Goal: Task Accomplishment & Management: Use online tool/utility

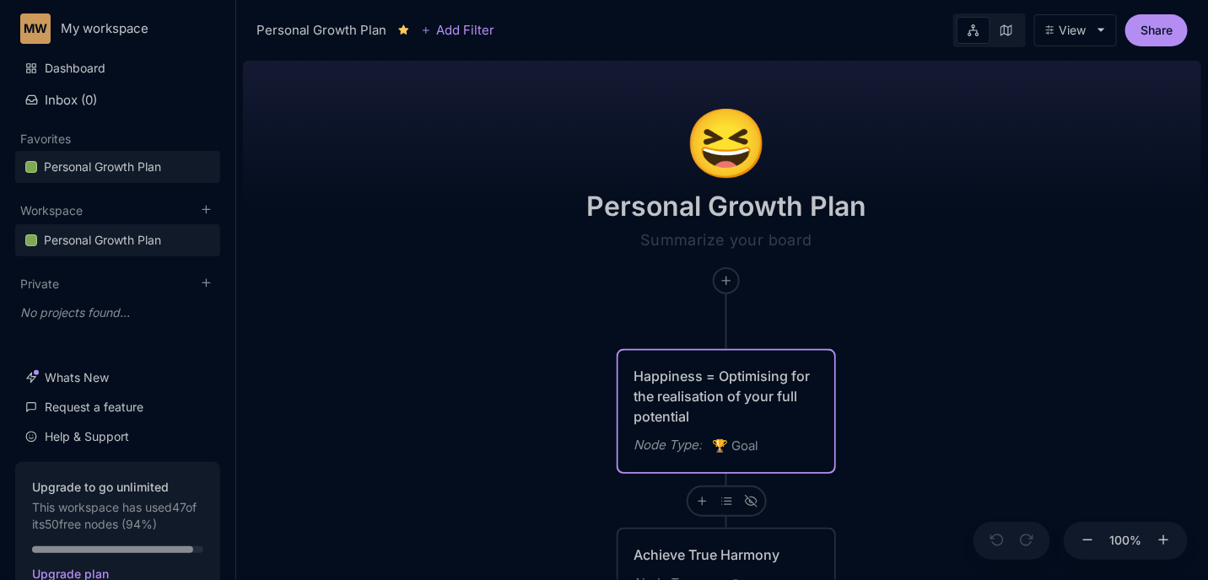
drag, startPoint x: 920, startPoint y: 173, endPoint x: 794, endPoint y: -73, distance: 277.0
click at [794, 0] on html "MW My workspace Dashboard Inbox ( 0 ) Favorites Personal Growth Plan To pick up…" at bounding box center [604, 290] width 1208 height 580
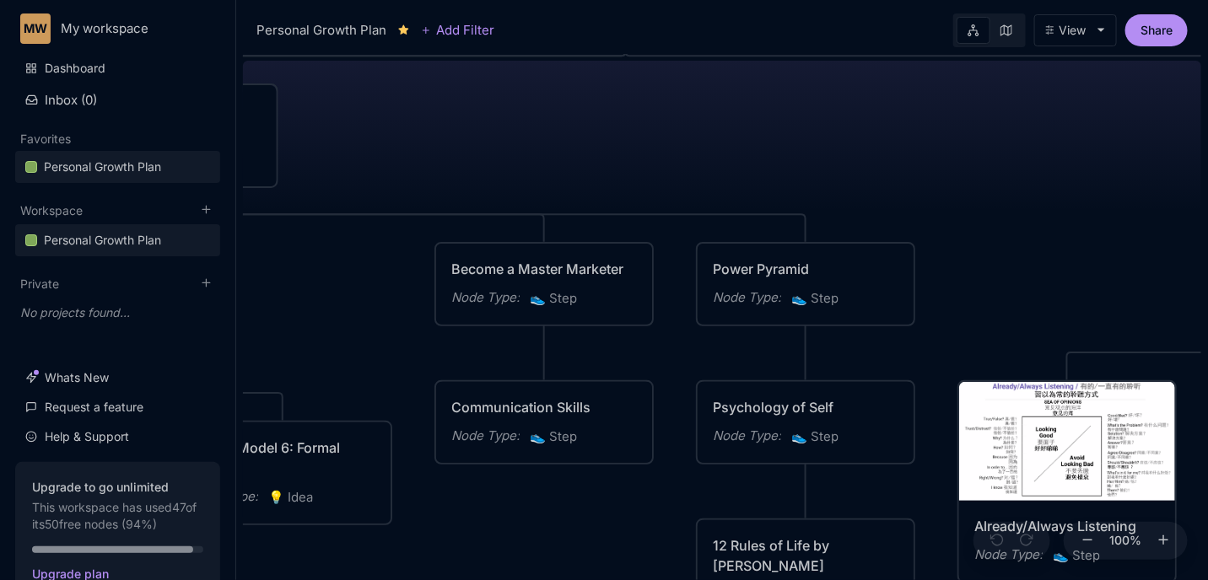
drag, startPoint x: 706, startPoint y: 332, endPoint x: 780, endPoint y: -71, distance: 409.2
click at [780, 0] on html "MW My workspace Dashboard Inbox ( 0 ) Favorites Personal Growth Plan To pick up…" at bounding box center [604, 290] width 1208 height 580
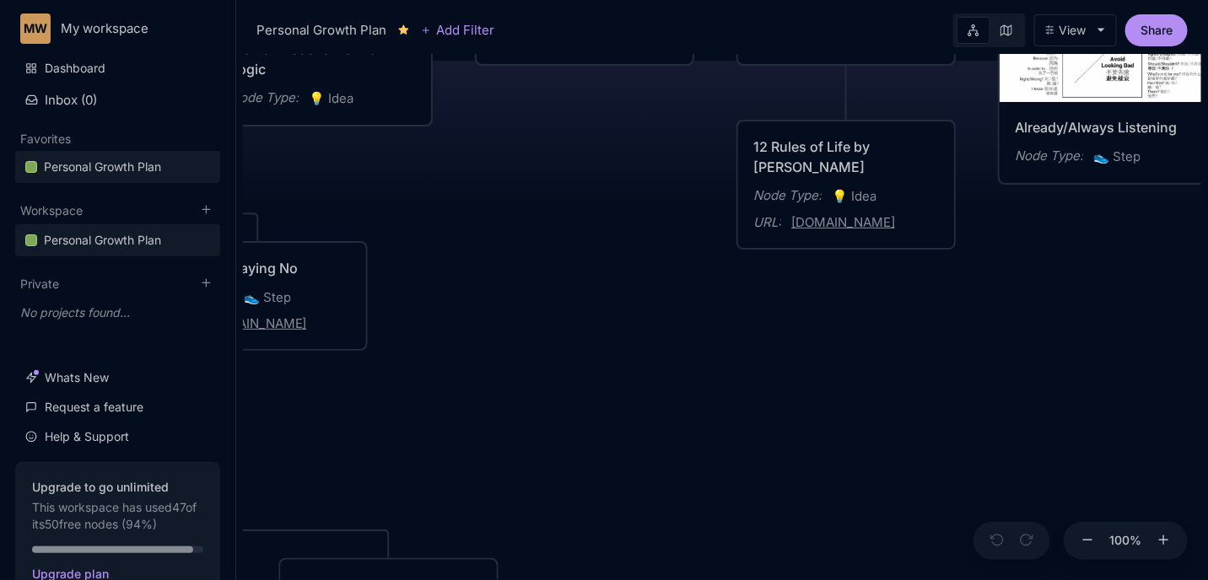
drag, startPoint x: 663, startPoint y: 493, endPoint x: 704, endPoint y: 40, distance: 454.9
click at [704, 0] on html "MW My workspace Dashboard Inbox ( 0 ) Favorites Personal Growth Plan To pick up…" at bounding box center [604, 290] width 1208 height 580
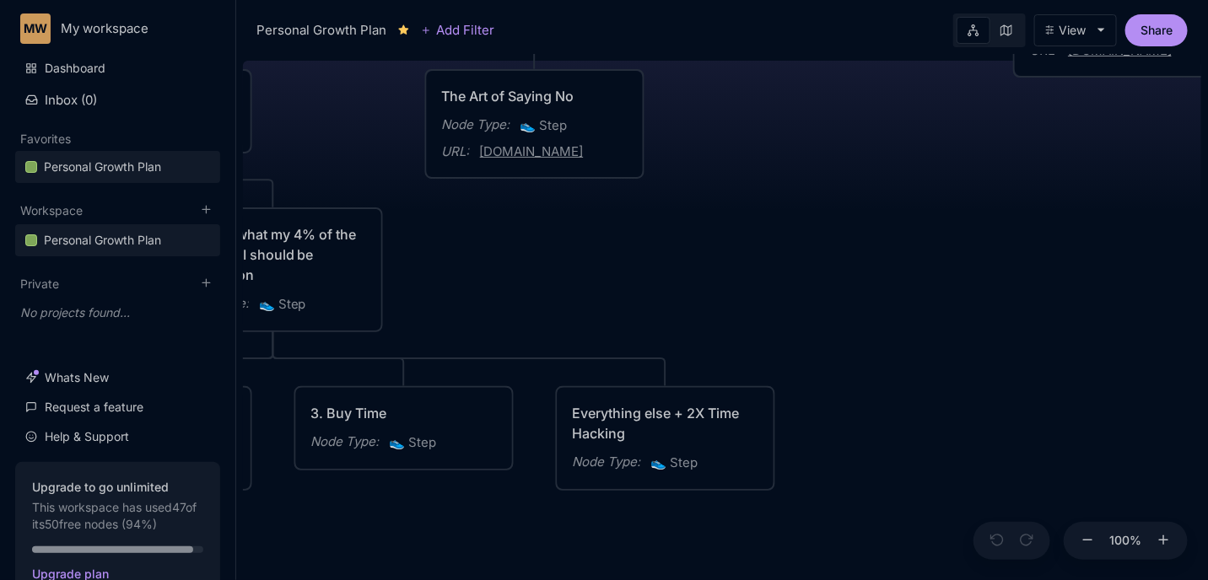
drag, startPoint x: 716, startPoint y: 197, endPoint x: 992, endPoint y: 173, distance: 276.9
click at [992, 173] on div "😆 Personal Growth Plan Happiness = Optimising for the realisation of your full …" at bounding box center [722, 317] width 958 height 526
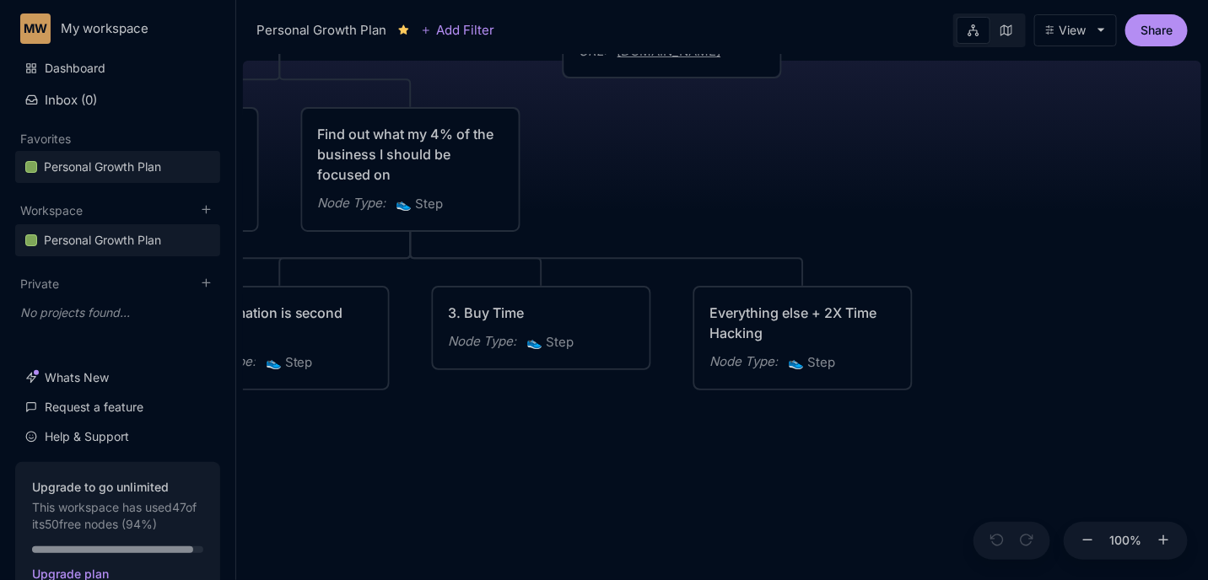
drag, startPoint x: 828, startPoint y: 224, endPoint x: 965, endPoint y: 124, distance: 170.3
click at [965, 124] on div "😆 Personal Growth Plan Happiness = Optimising for the realisation of your full …" at bounding box center [722, 317] width 958 height 526
drag, startPoint x: 505, startPoint y: 425, endPoint x: 845, endPoint y: 414, distance: 340.2
click at [845, 414] on div "😆 Personal Growth Plan Happiness = Optimising for the realisation of your full …" at bounding box center [722, 317] width 958 height 526
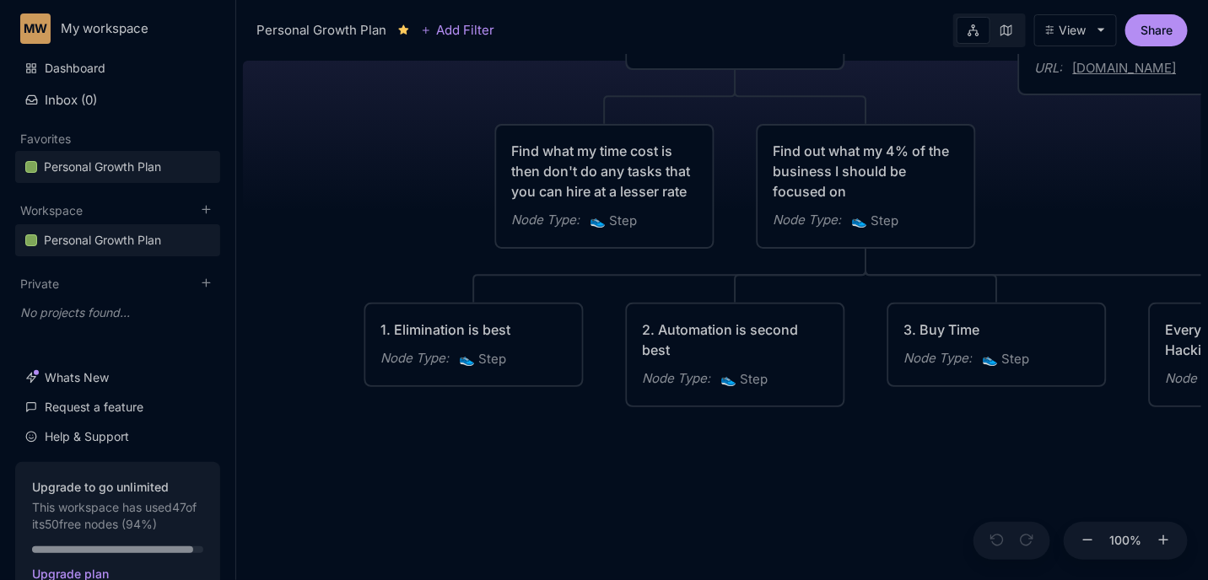
drag, startPoint x: 618, startPoint y: 445, endPoint x: 739, endPoint y: 473, distance: 124.6
click at [739, 473] on div "😆 Personal Growth Plan Happiness = Optimising for the realisation of your full …" at bounding box center [722, 317] width 958 height 526
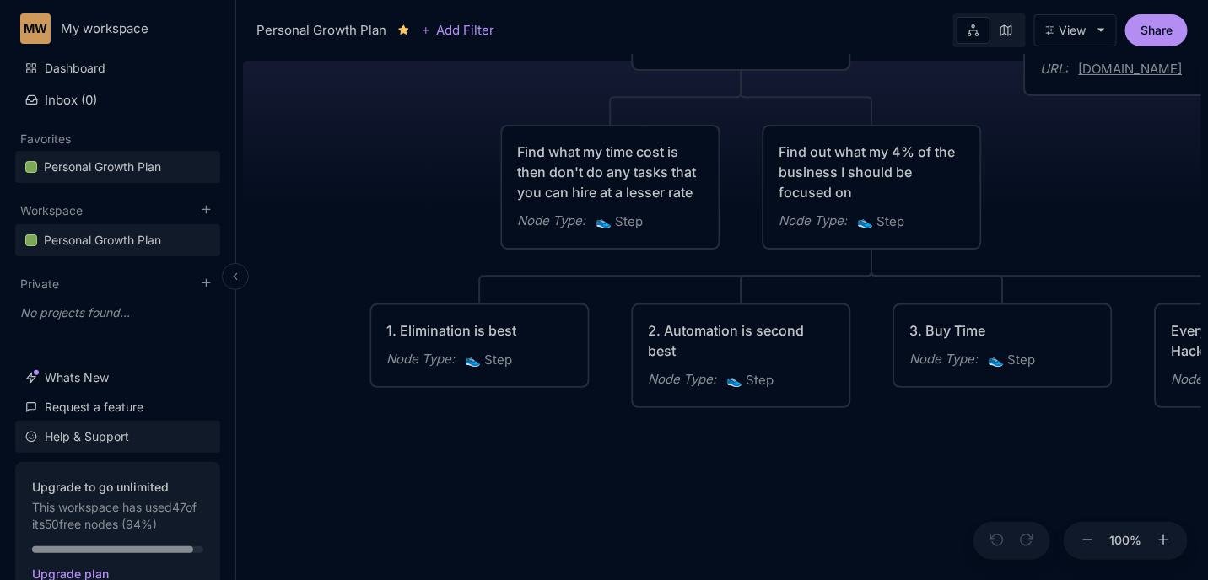
drag, startPoint x: 551, startPoint y: 445, endPoint x: 148, endPoint y: 435, distance: 403.4
click at [148, 435] on div "MW My workspace Dashboard Inbox ( 0 ) Favorites Personal Growth Plan To pick up…" at bounding box center [604, 290] width 1208 height 580
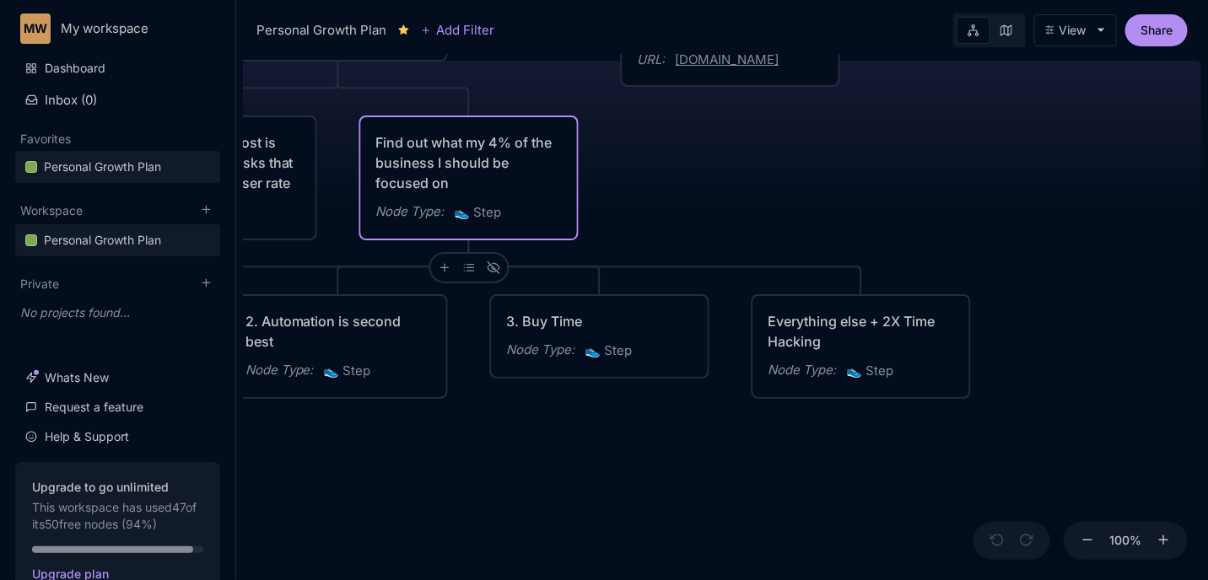
click at [485, 163] on div "Find out what my 4% of the business I should be focused on" at bounding box center [469, 162] width 186 height 61
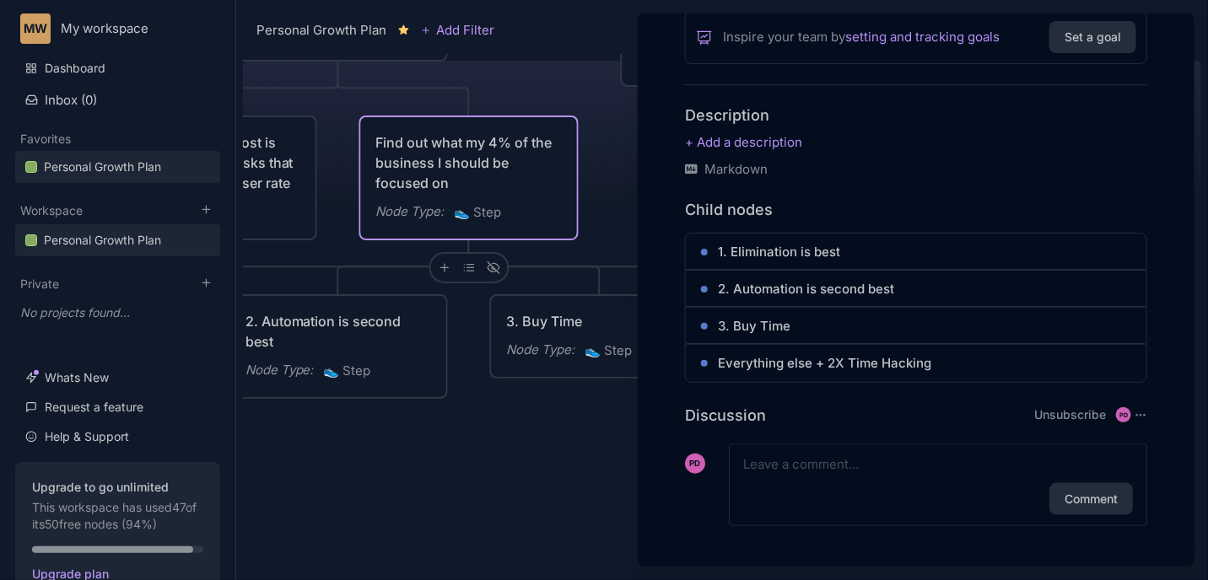
scroll to position [443, 0]
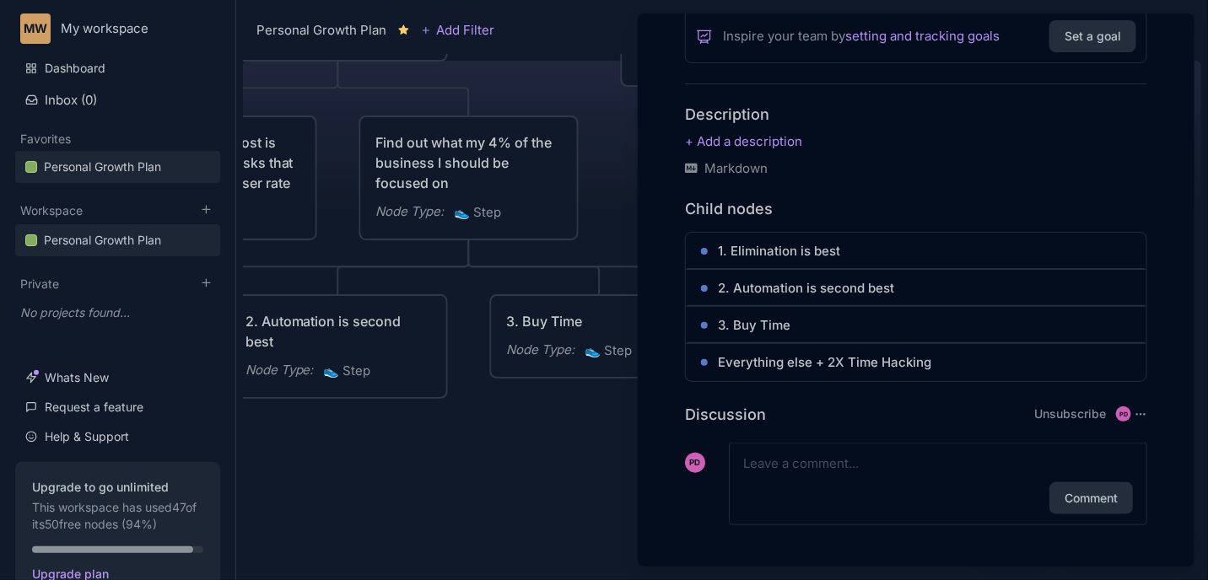
click at [521, 501] on div at bounding box center [604, 290] width 1208 height 580
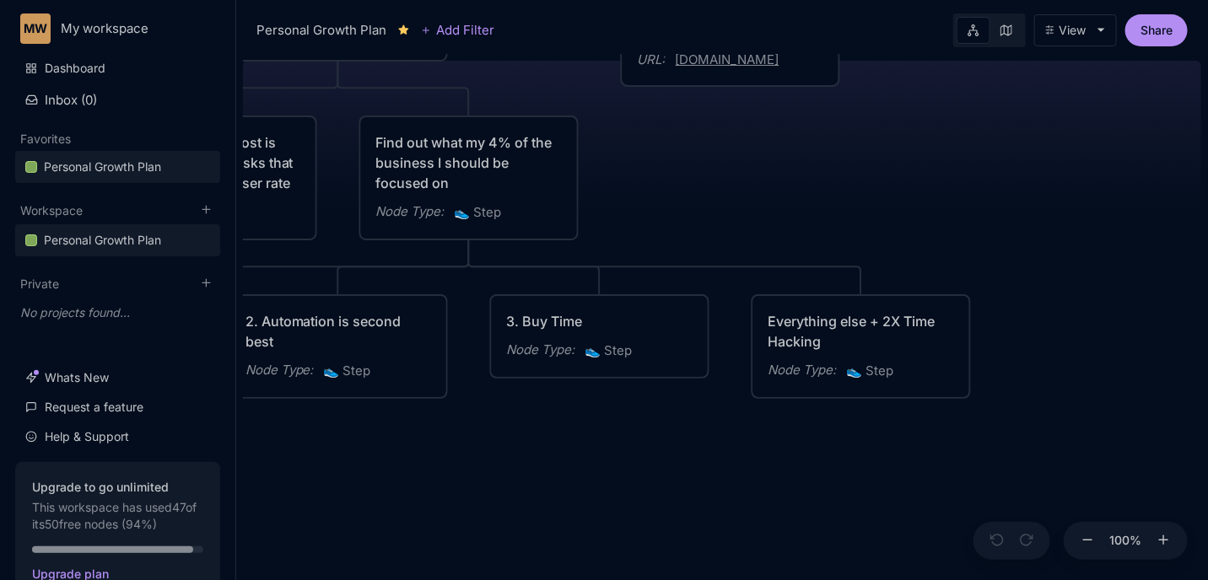
drag, startPoint x: 443, startPoint y: 447, endPoint x: 778, endPoint y: 525, distance: 343.8
click at [778, 525] on div "😆 Personal Growth Plan Happiness = Optimising for the realisation of your full …" at bounding box center [722, 317] width 958 height 526
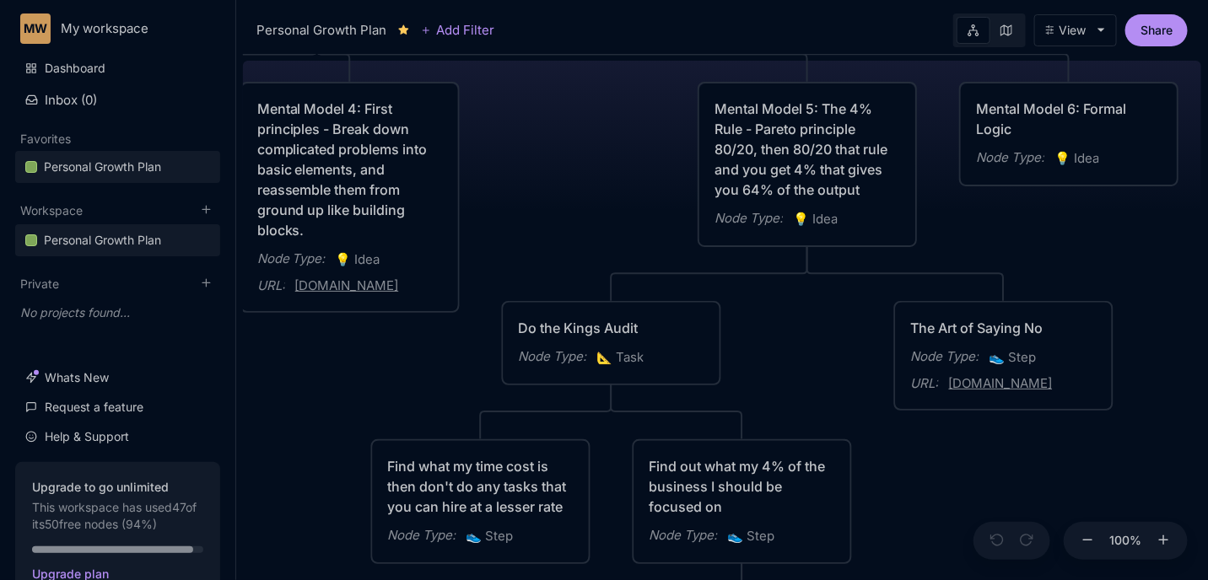
drag, startPoint x: 458, startPoint y: 129, endPoint x: 413, endPoint y: 392, distance: 267.1
click at [413, 392] on div "😆 Personal Growth Plan Happiness = Optimising for the realisation of your full …" at bounding box center [722, 317] width 958 height 526
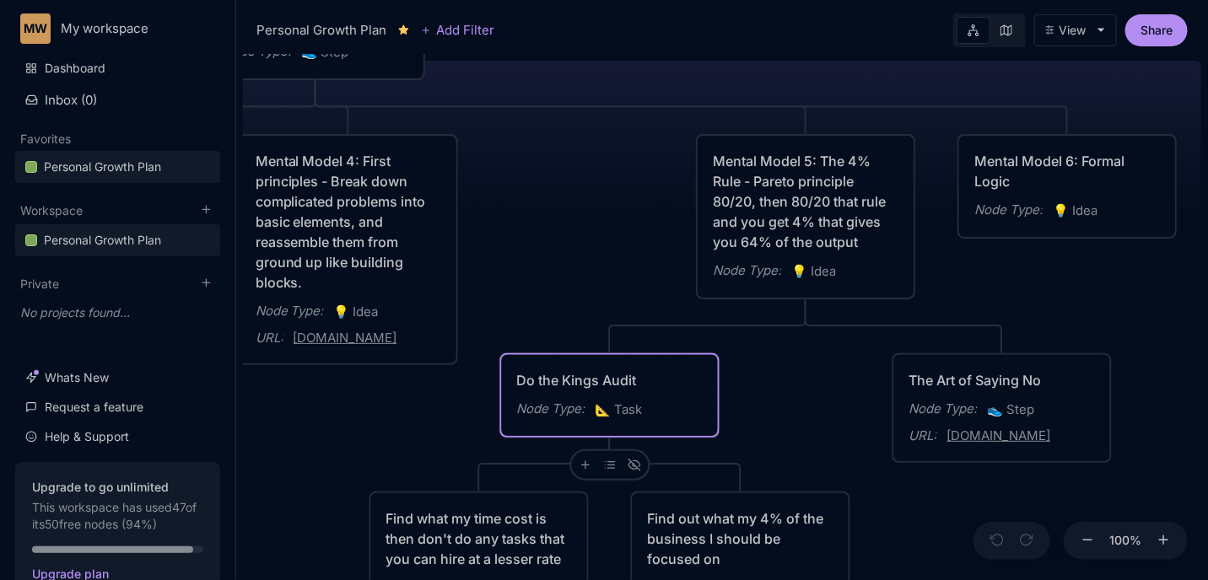
click at [630, 405] on span "📐 Task" at bounding box center [619, 410] width 47 height 20
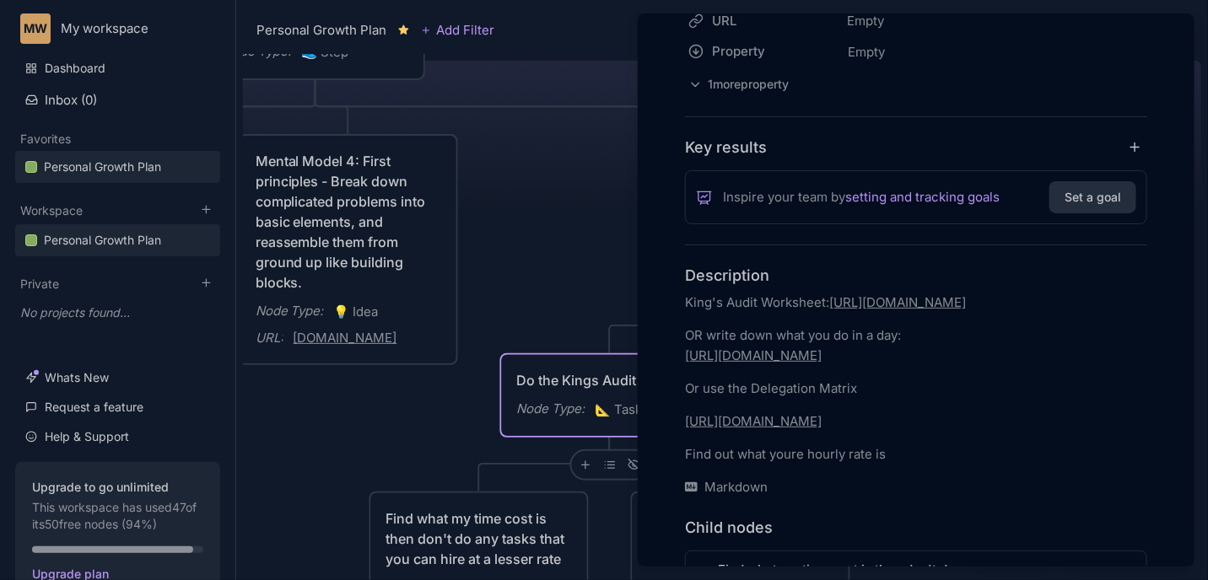
scroll to position [253, 0]
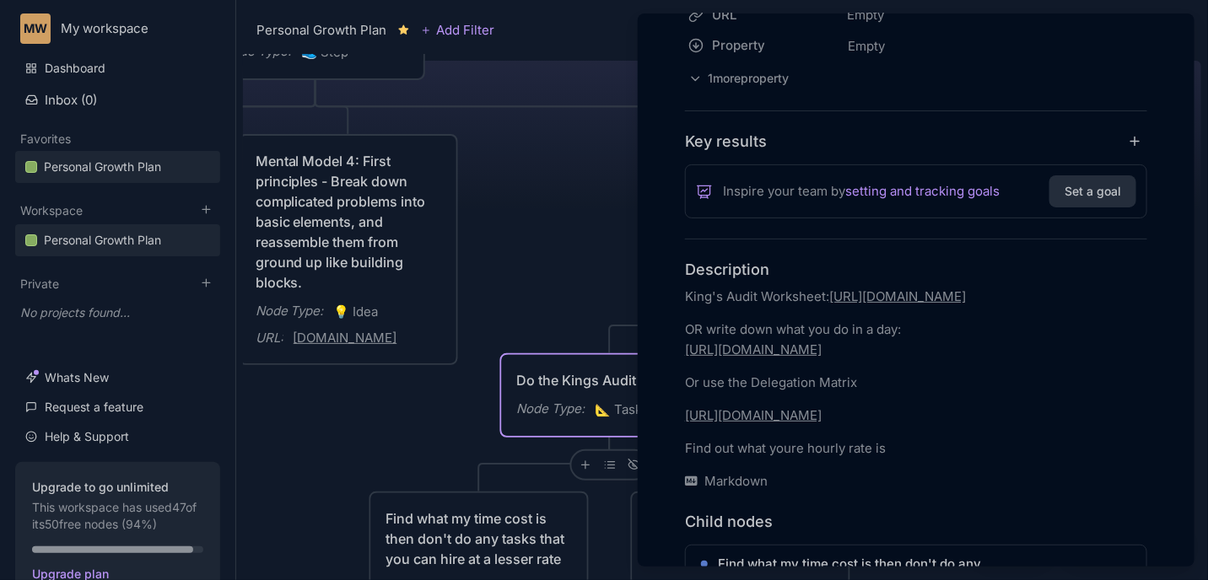
click at [835, 305] on link "[URL][DOMAIN_NAME]" at bounding box center [897, 297] width 137 height 16
type input "[URL][DOMAIN_NAME]"
click at [822, 358] on link "[URL][DOMAIN_NAME]" at bounding box center [753, 350] width 137 height 16
type input "[URL][DOMAIN_NAME]"
click at [851, 426] on p "[URL][DOMAIN_NAME]" at bounding box center [916, 416] width 462 height 20
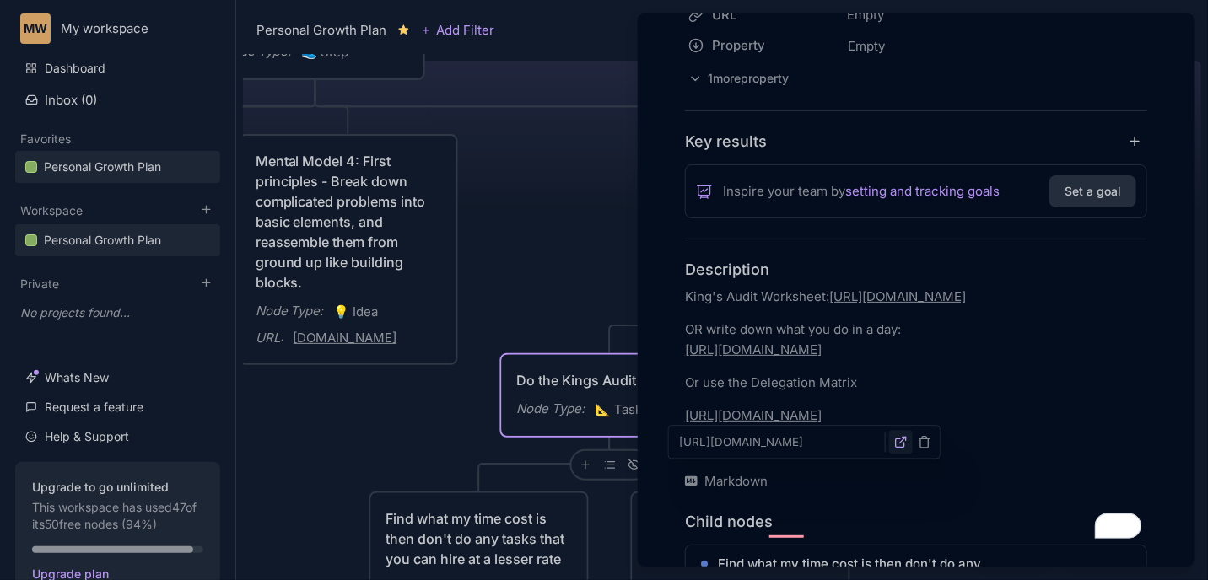
click at [897, 440] on icon "button" at bounding box center [900, 444] width 8 height 8
type input "[URL][DOMAIN_NAME]"
click at [822, 358] on link "[URL][DOMAIN_NAME]" at bounding box center [753, 350] width 137 height 16
click at [903, 354] on line "button" at bounding box center [902, 355] width 6 height 6
type input "[URL][DOMAIN_NAME]"
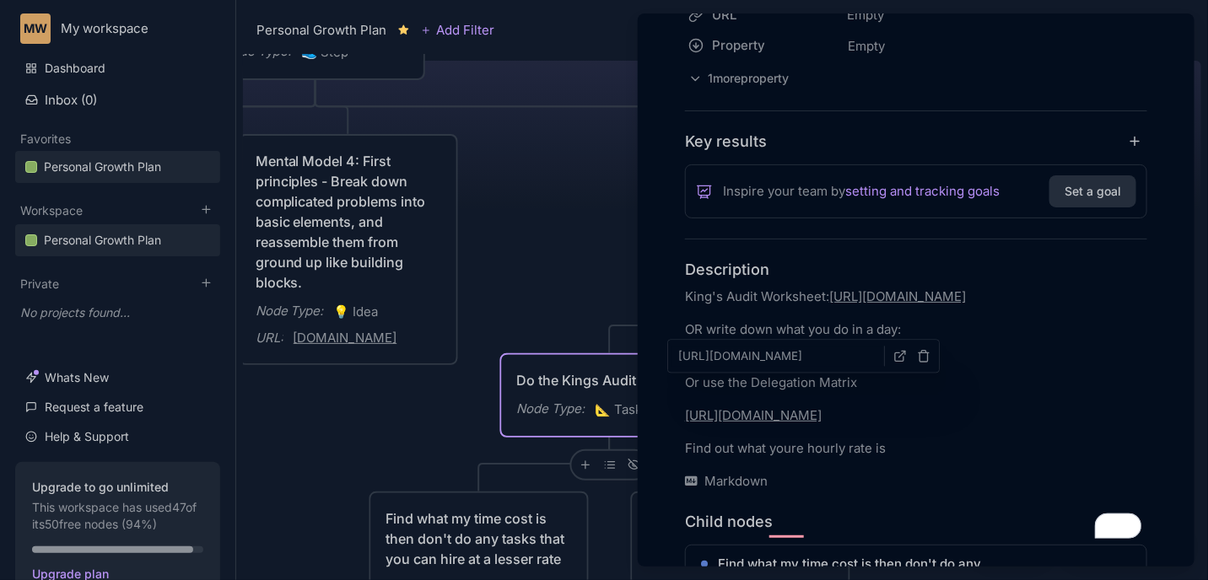
click at [829, 305] on link "[URL][DOMAIN_NAME]" at bounding box center [897, 297] width 137 height 16
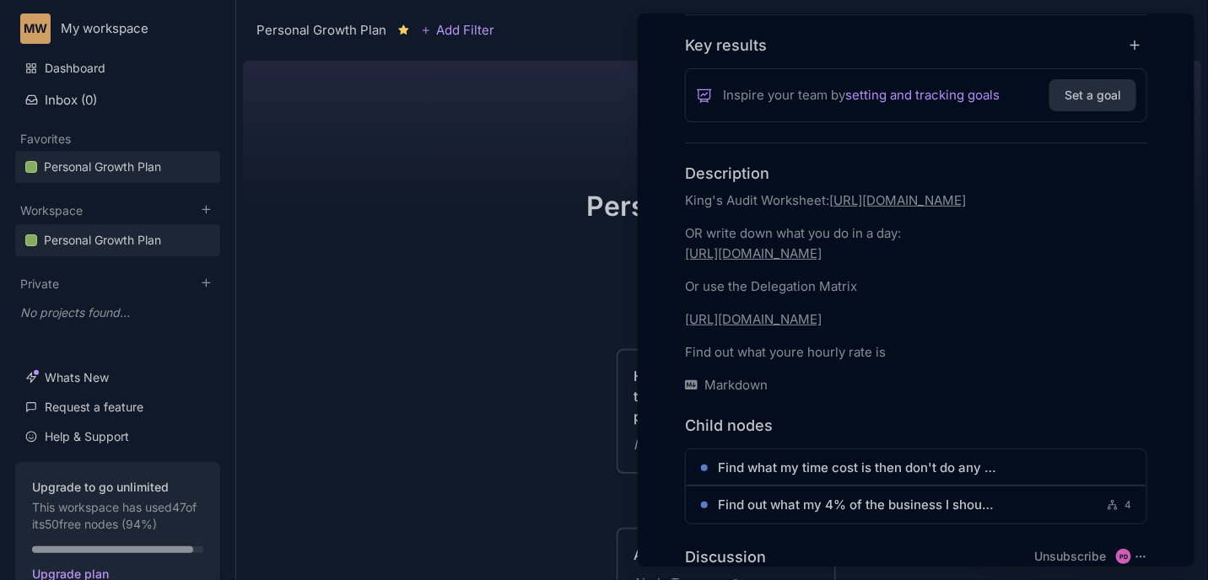
scroll to position [380, 0]
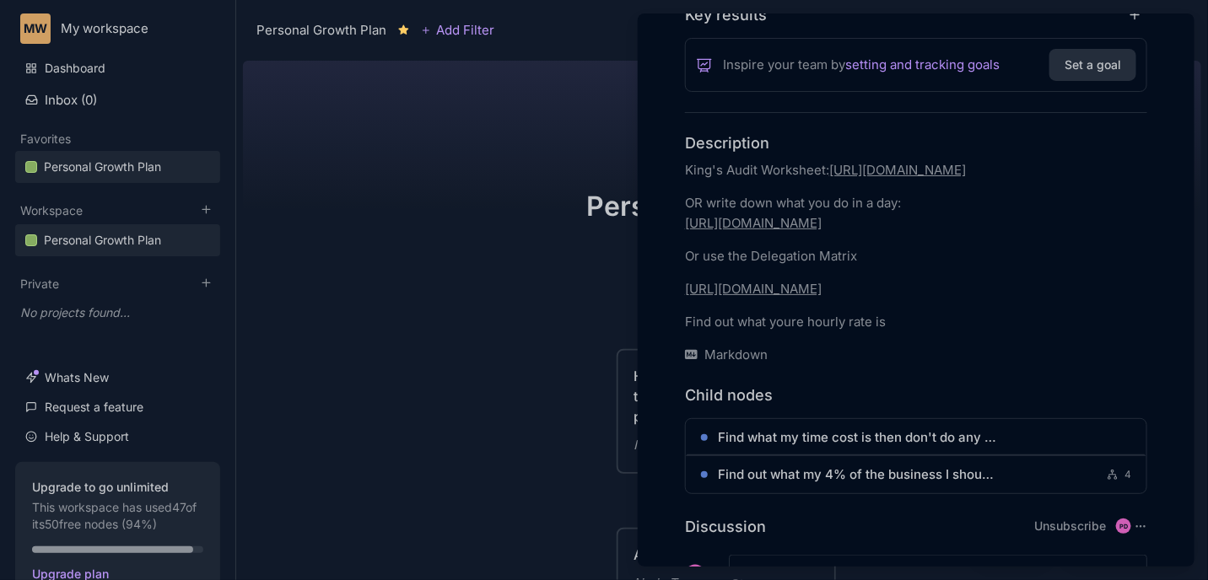
click at [829, 178] on link "[URL][DOMAIN_NAME]" at bounding box center [897, 170] width 137 height 16
click at [873, 156] on icon "button" at bounding box center [875, 156] width 13 height 13
type input "[URL][DOMAIN_NAME]"
click at [822, 231] on link "[URL][DOMAIN_NAME]" at bounding box center [753, 223] width 137 height 16
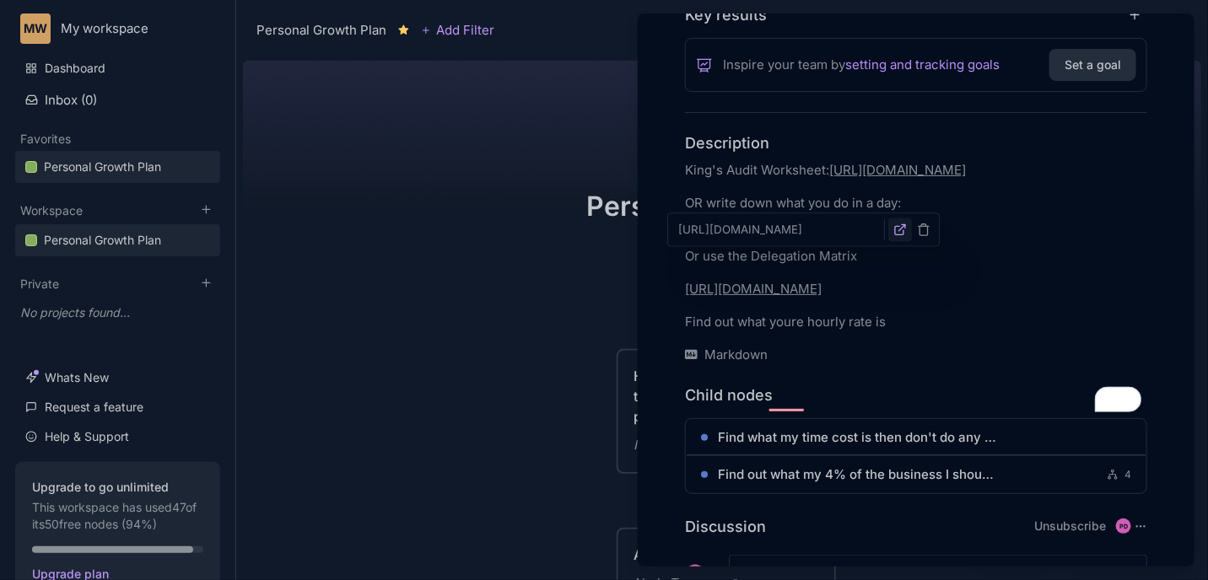
click at [899, 225] on icon "button" at bounding box center [900, 230] width 13 height 13
type input "[URL][DOMAIN_NAME]"
click at [822, 297] on link "[URL][DOMAIN_NAME]" at bounding box center [753, 289] width 137 height 16
click at [899, 321] on icon "button" at bounding box center [900, 317] width 8 height 8
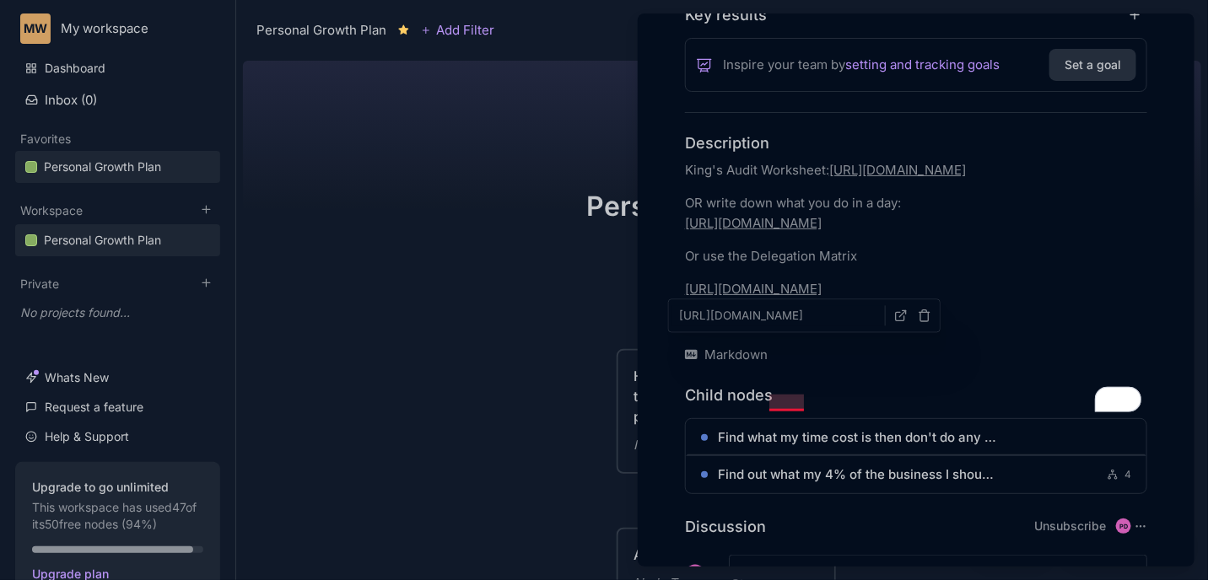
click at [796, 332] on p "Find out what youre hourly rate is" at bounding box center [916, 322] width 462 height 20
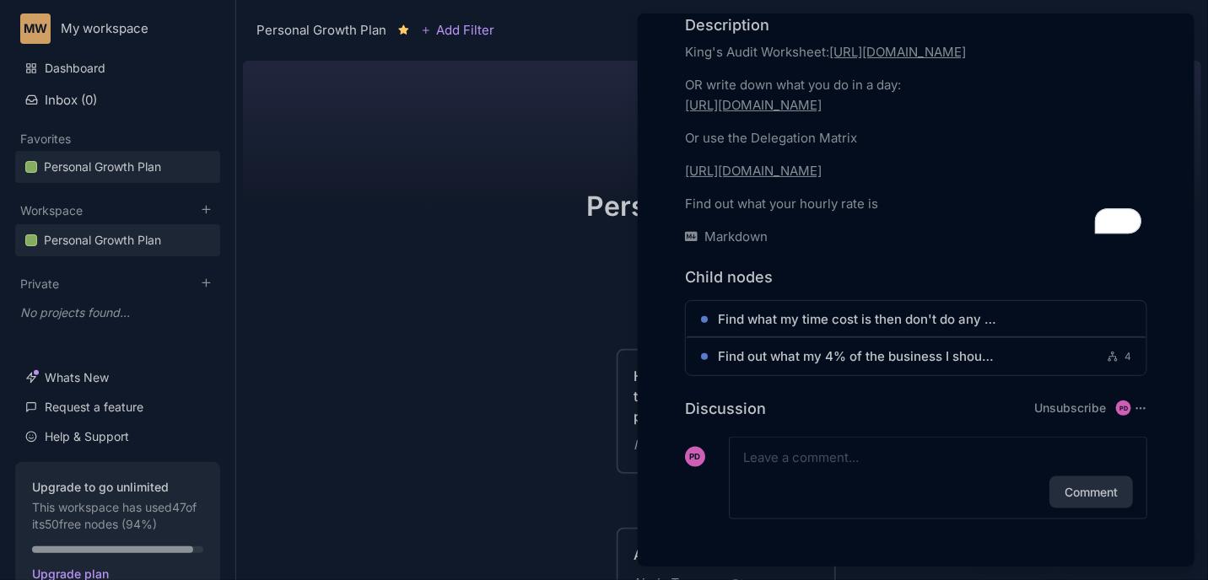
scroll to position [0, 0]
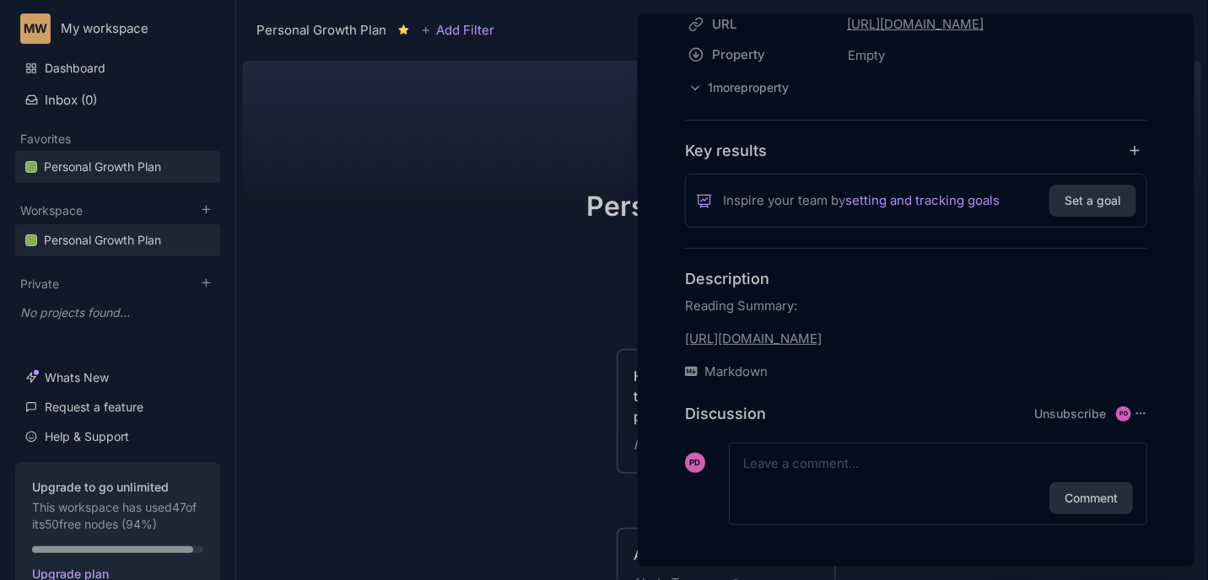
scroll to position [283, 0]
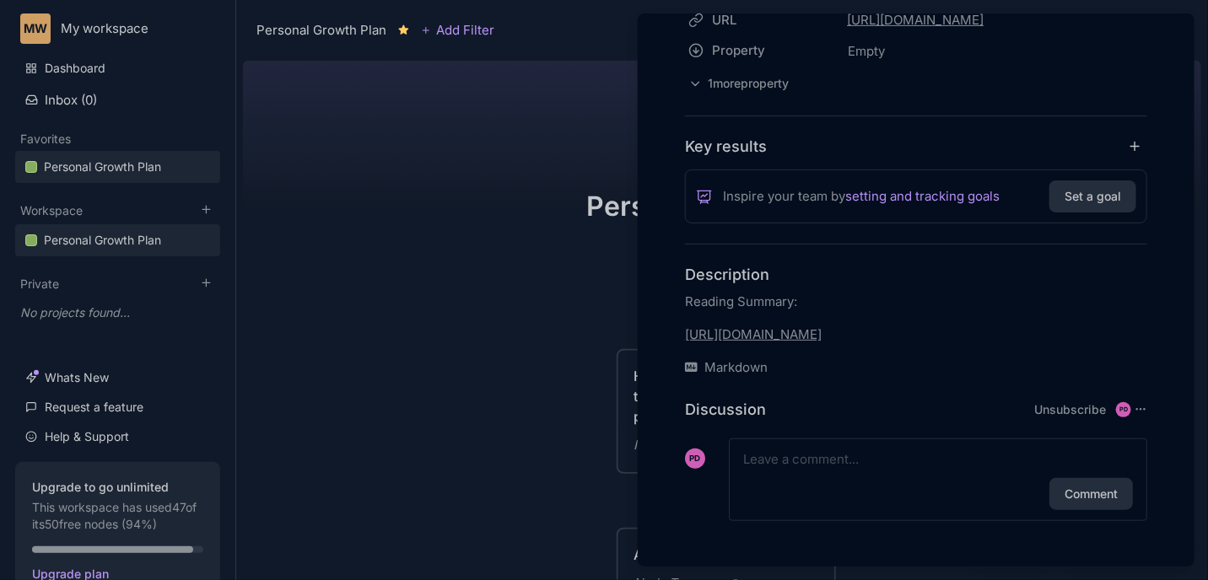
click at [822, 341] on link "https://readingraphics.com/book-summary-12-rules-for-life/" at bounding box center [753, 335] width 137 height 16
click at [822, 333] on link "https://readingraphics.com/book-summary-12-rules-for-life/" at bounding box center [753, 335] width 137 height 16
click at [860, 300] on input "https://readingraphics.com/book-summary-12-rules-for-life/" at bounding box center [839, 301] width 213 height 20
click at [963, 301] on icon "button" at bounding box center [961, 300] width 13 height 13
